Goal: Check status

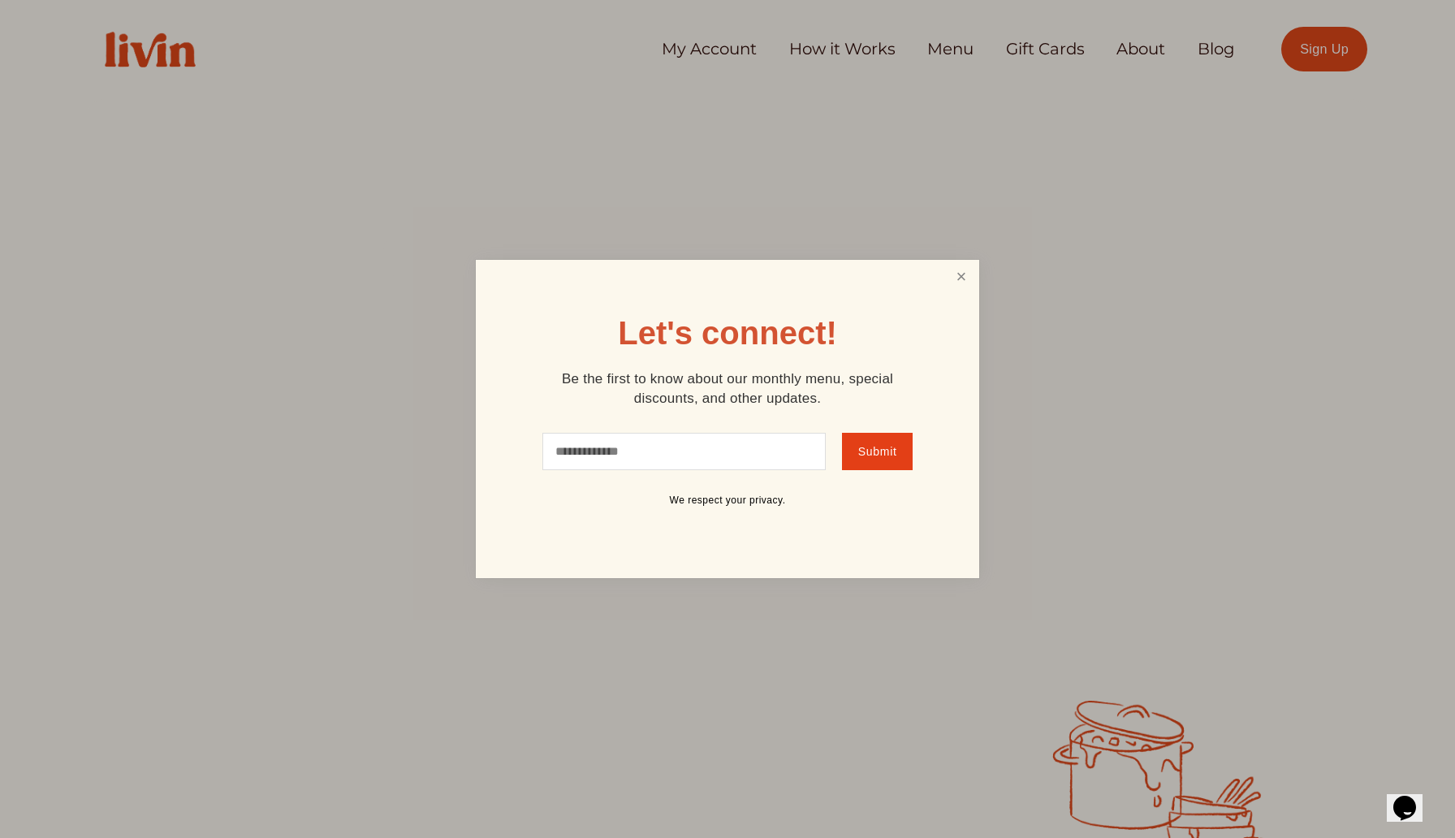
click at [957, 278] on link "Close" at bounding box center [961, 277] width 31 height 30
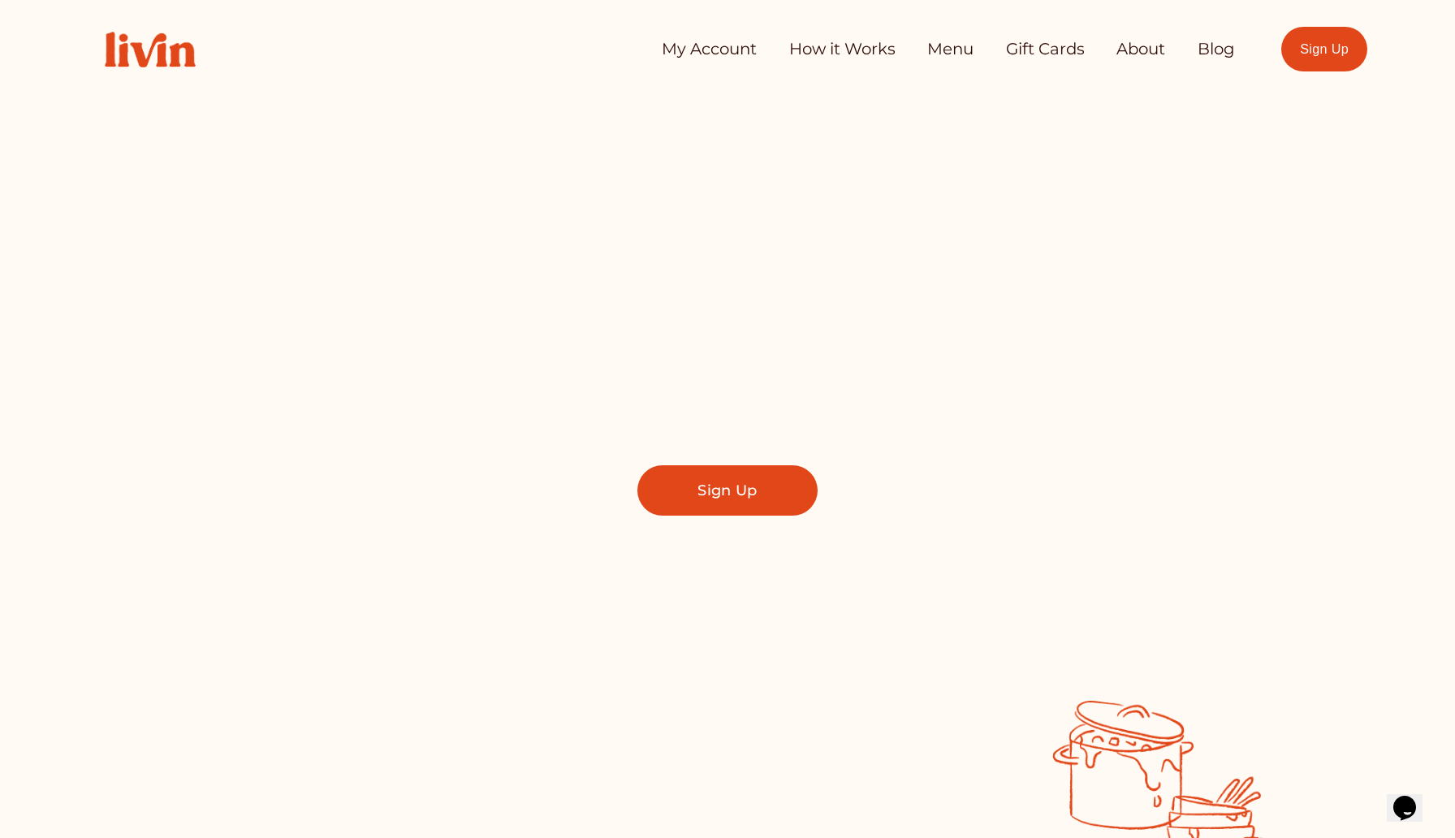
click at [698, 50] on link "My Account" at bounding box center [709, 49] width 95 height 32
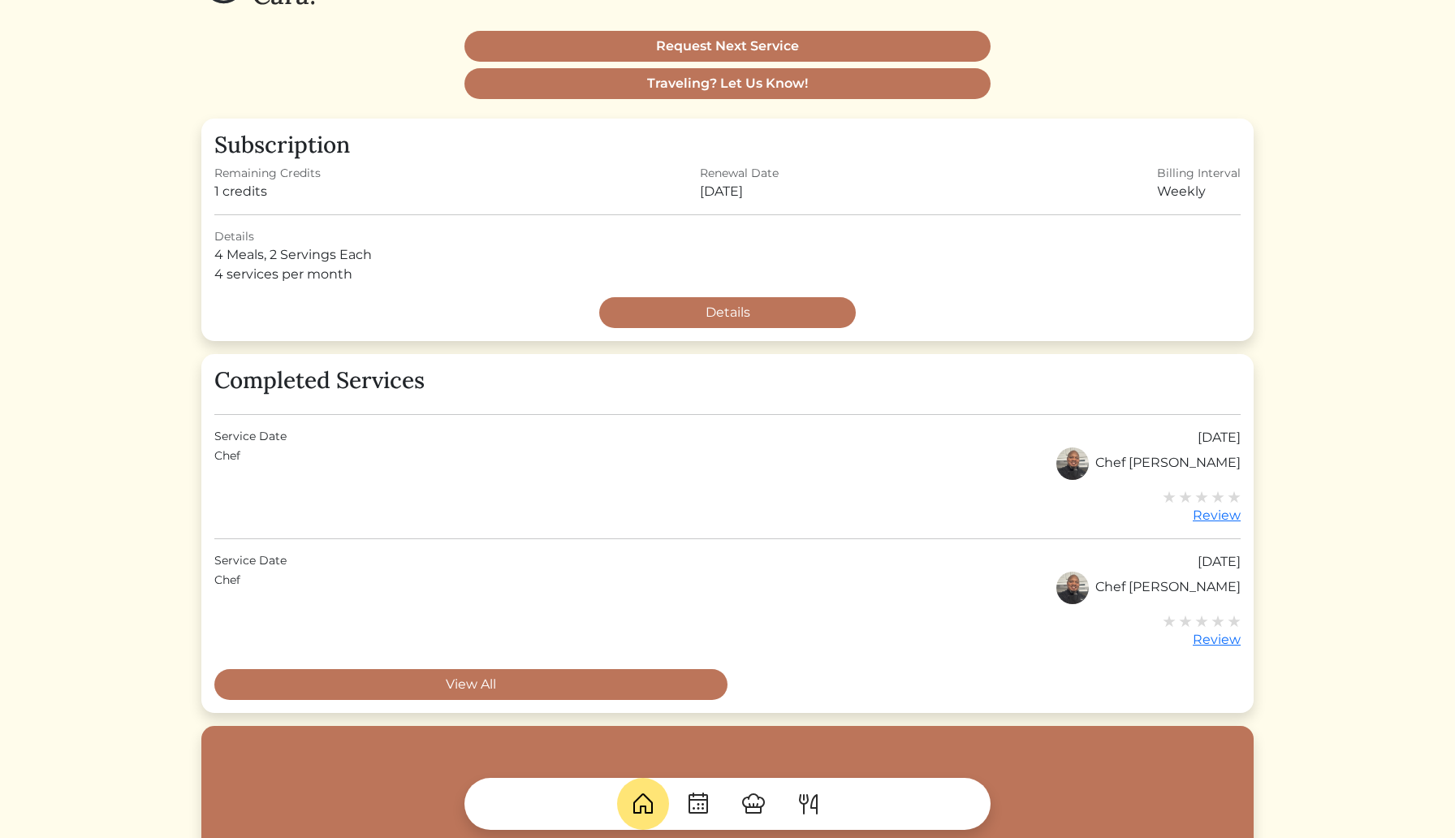
scroll to position [201, 0]
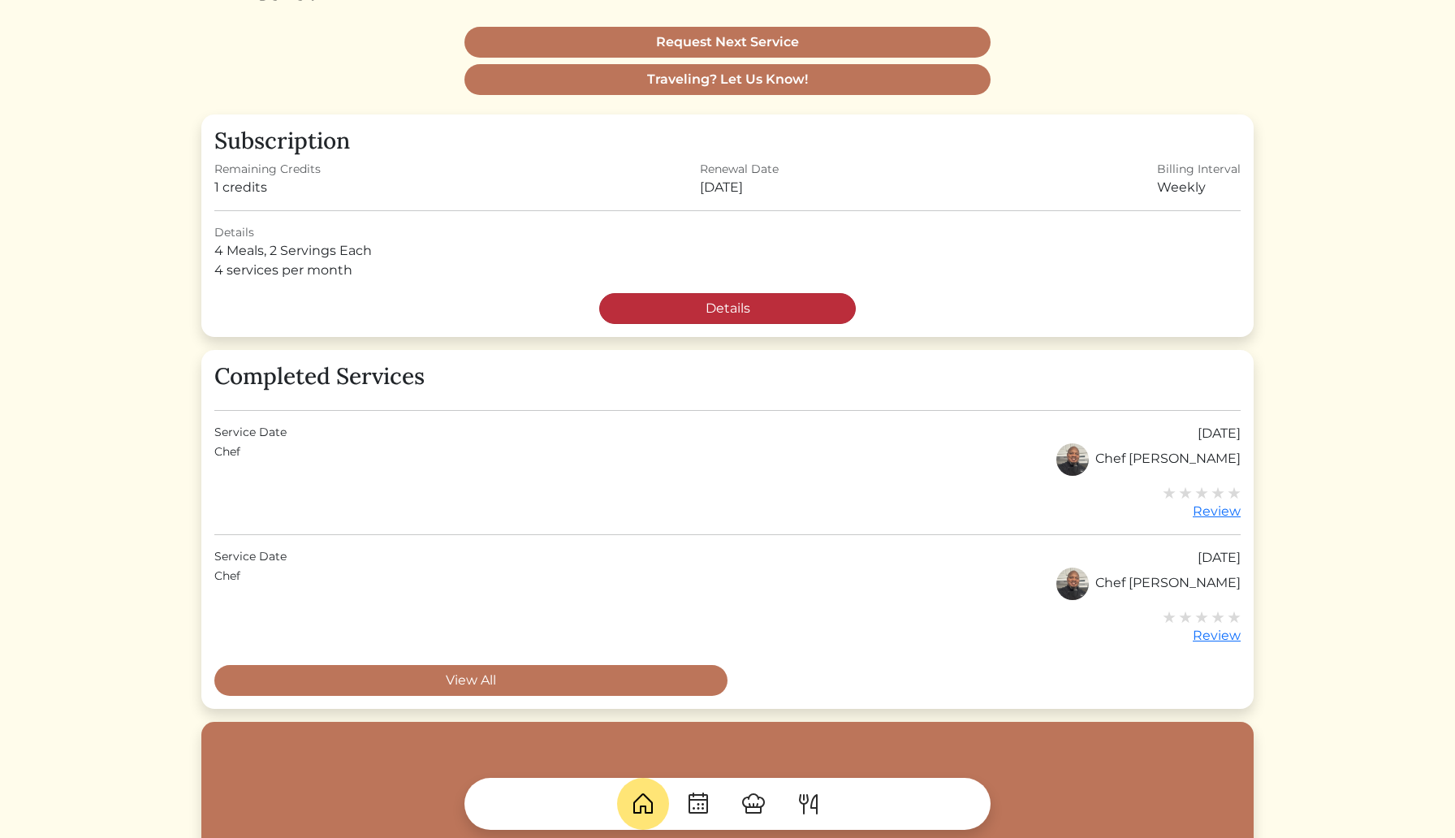
click at [759, 307] on link "Details" at bounding box center [727, 308] width 257 height 31
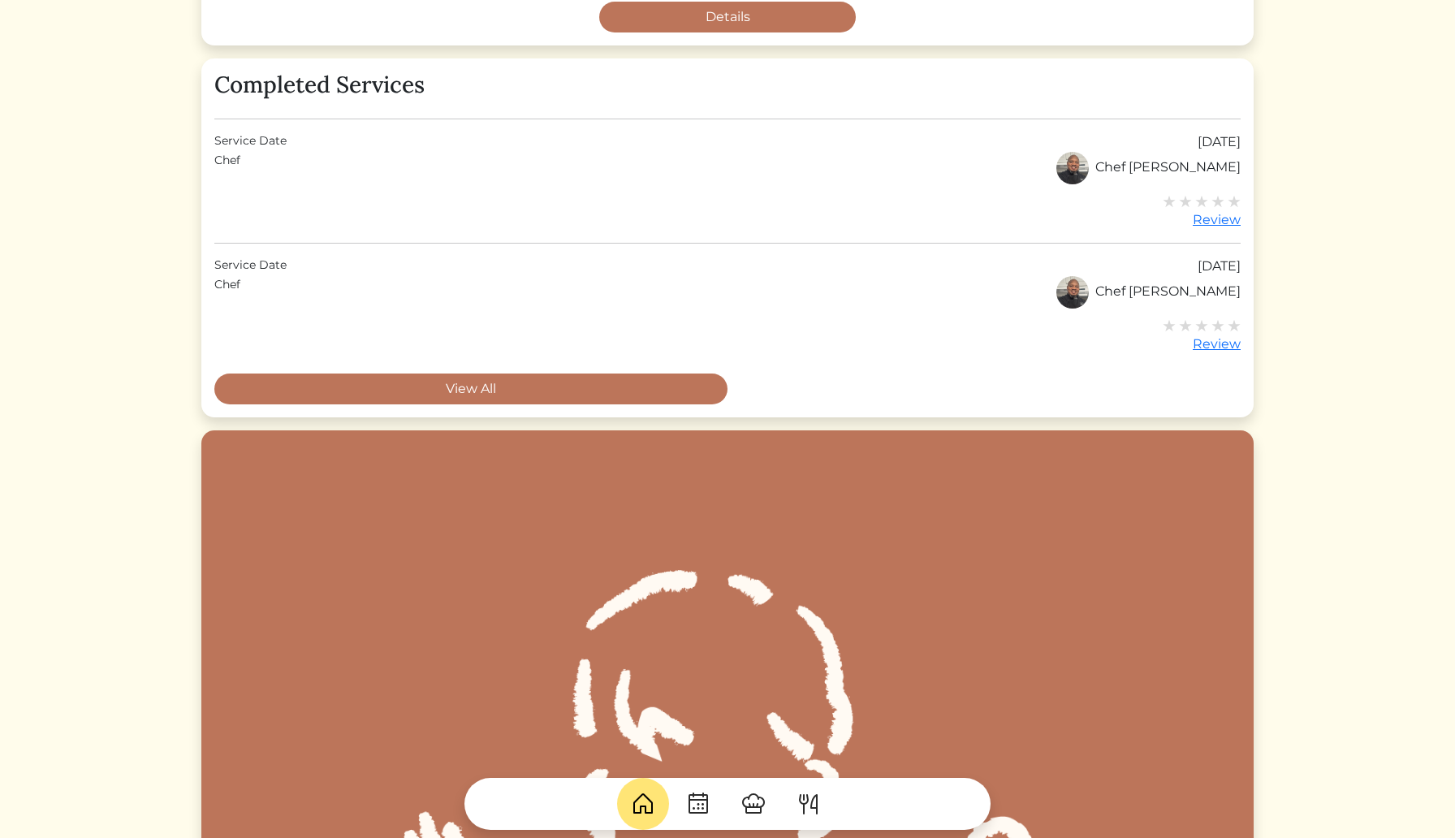
scroll to position [489, 0]
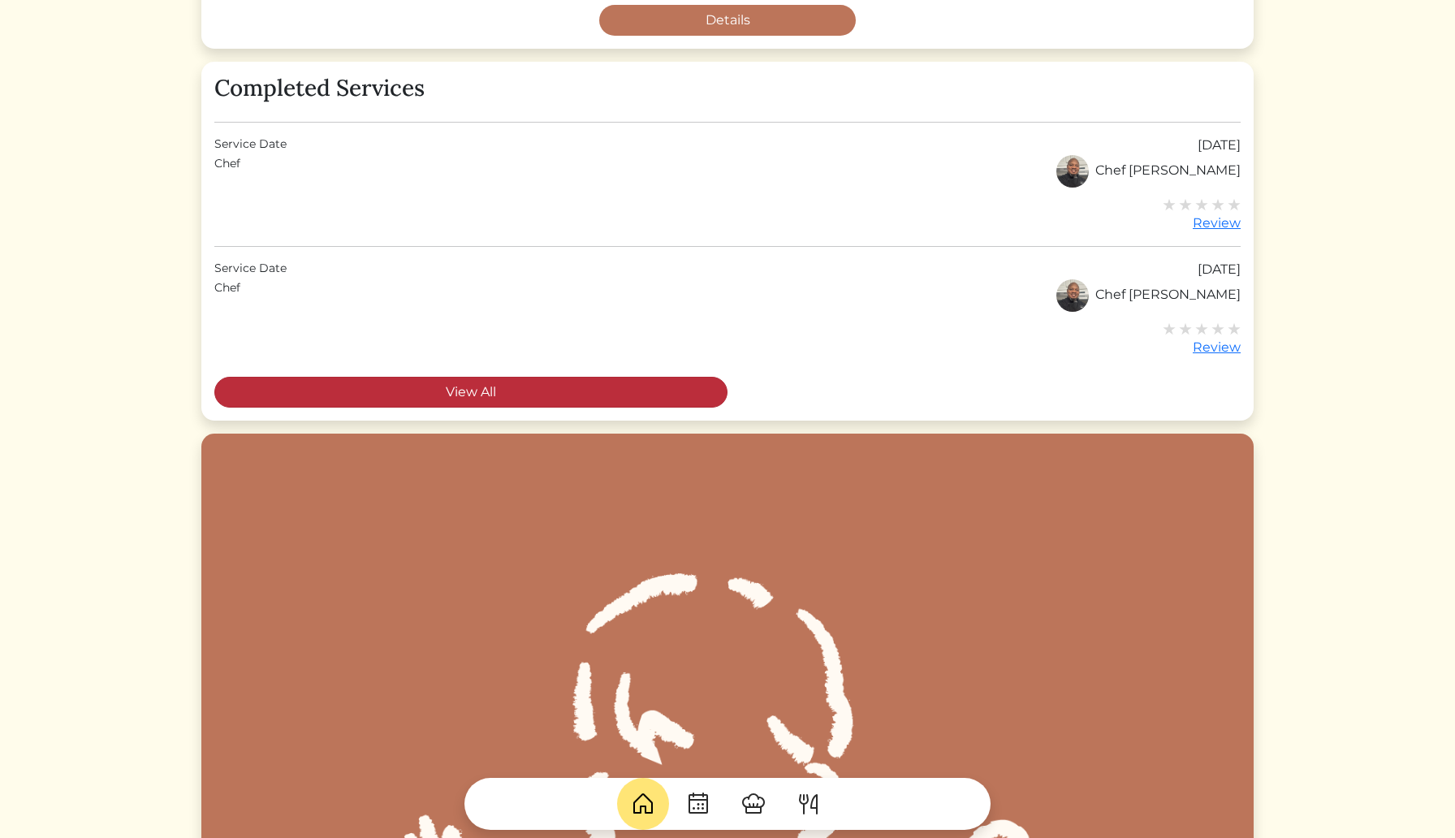
click at [524, 384] on link "View All" at bounding box center [470, 392] width 513 height 31
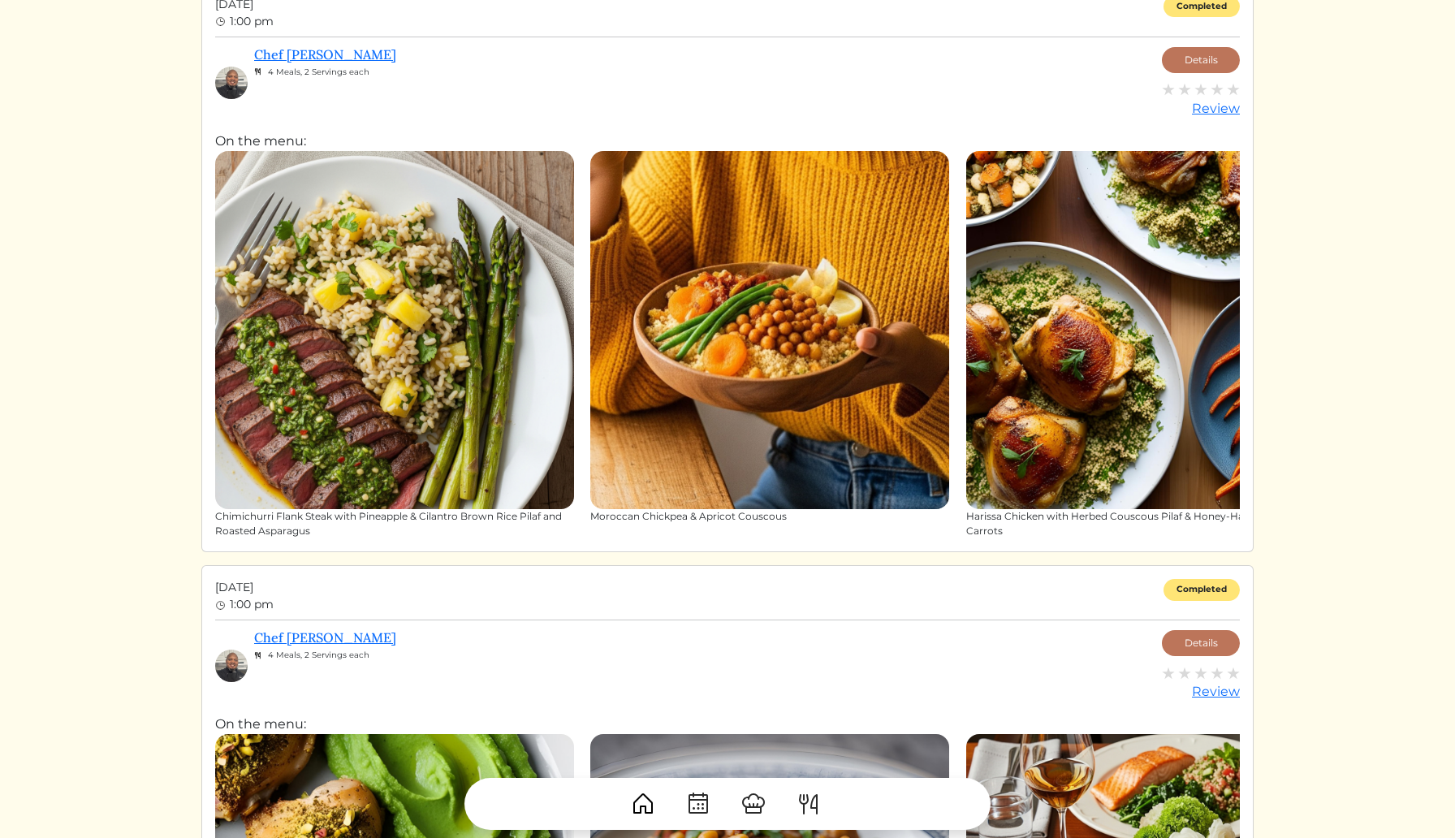
scroll to position [134, 0]
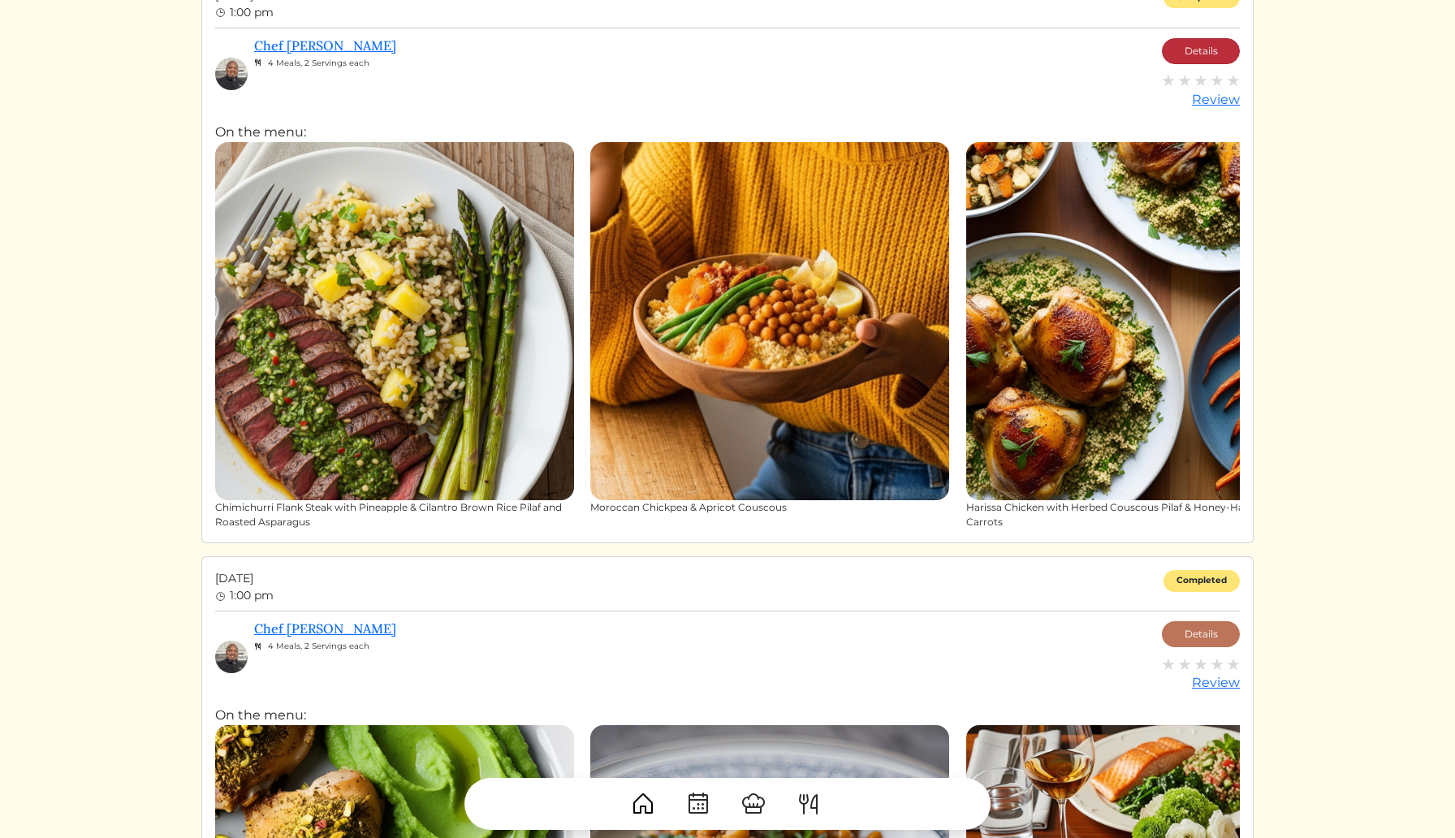
click at [1200, 51] on link "Details" at bounding box center [1201, 51] width 78 height 26
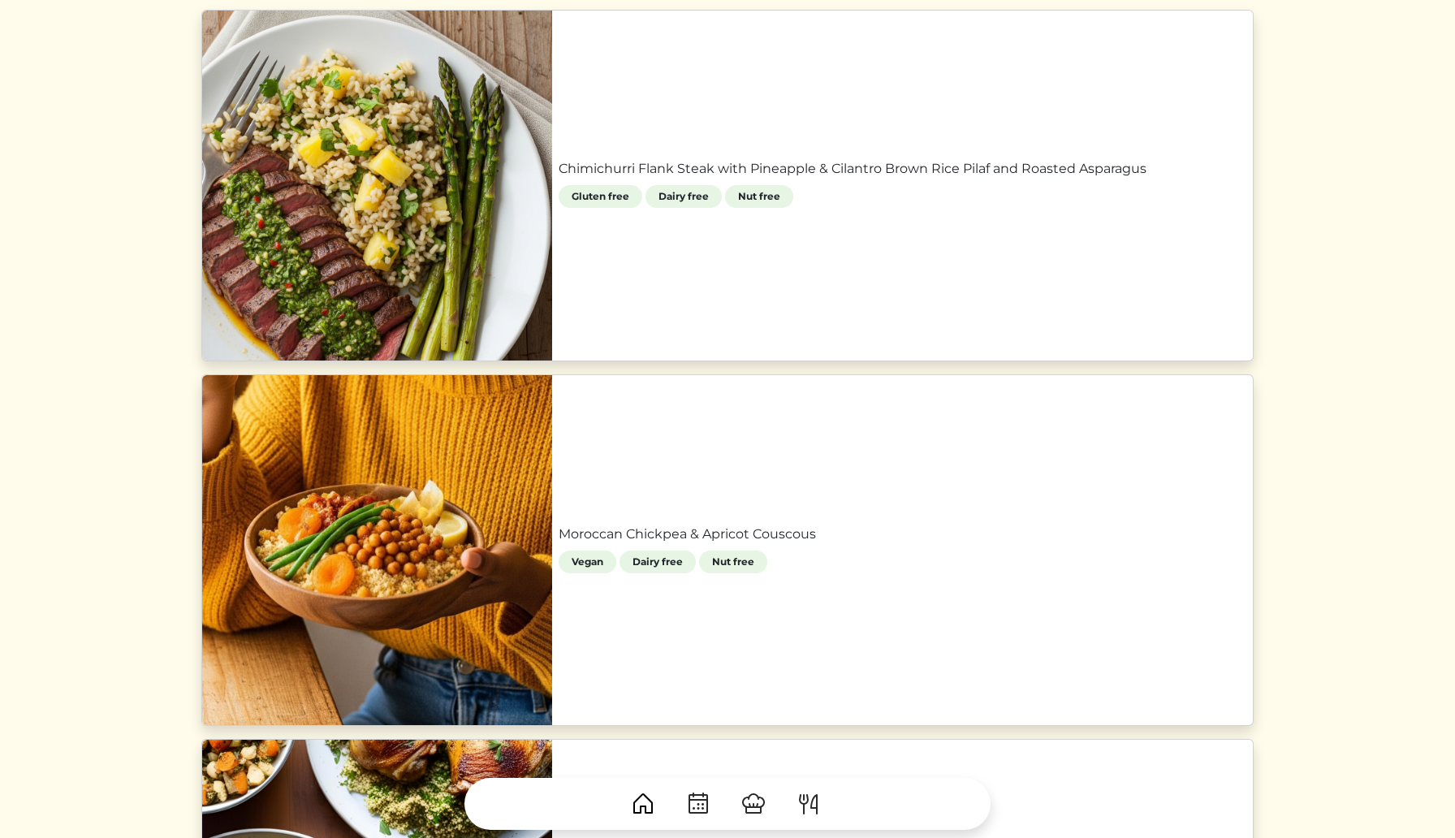
scroll to position [724, 0]
